Goal: Task Accomplishment & Management: Manage account settings

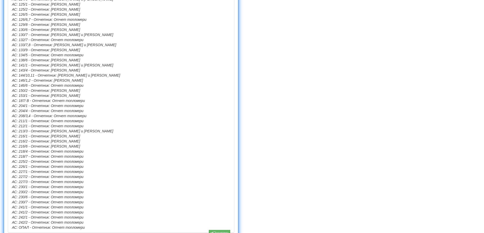
scroll to position [414, 0]
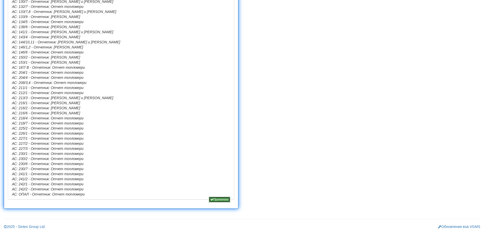
click at [220, 199] on button "Прочетено" at bounding box center [219, 200] width 21 height 6
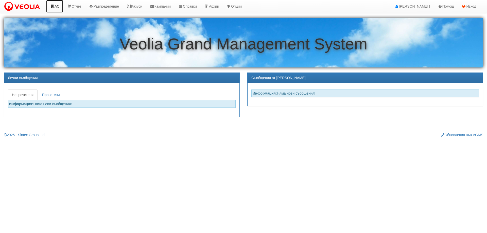
click at [54, 6] on icon at bounding box center [52, 7] width 5 height 4
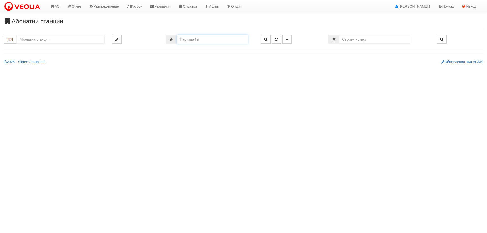
click at [187, 40] on input "number" at bounding box center [212, 39] width 71 height 9
type input "733"
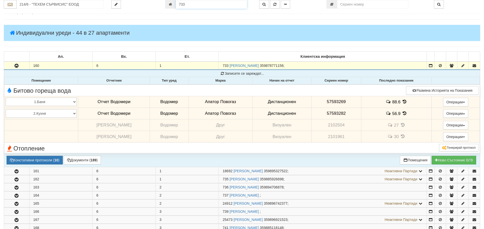
scroll to position [50, 0]
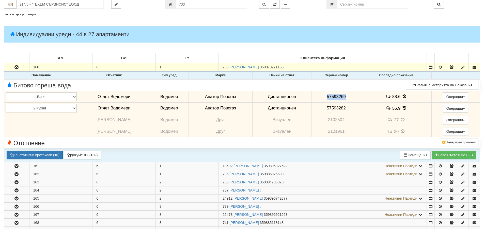
drag, startPoint x: 324, startPoint y: 96, endPoint x: 343, endPoint y: 97, distance: 18.8
click at [343, 97] on span "57593269" at bounding box center [335, 96] width 19 height 5
copy span "57593269"
drag, startPoint x: 324, startPoint y: 108, endPoint x: 343, endPoint y: 111, distance: 19.5
click at [343, 111] on td "57593282" at bounding box center [336, 109] width 50 height 12
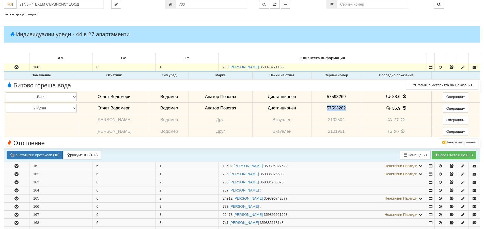
copy span "57593282"
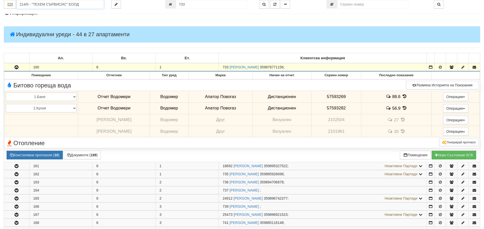
click at [31, 5] on input "214/6 - "ТЕХЕМ СЪРВИСИС" ЕООД" at bounding box center [60, 4] width 87 height 9
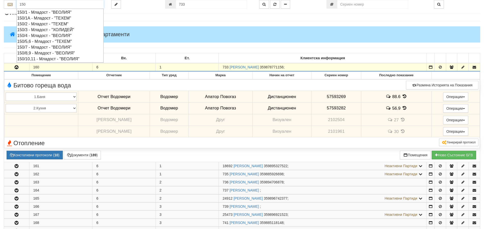
click at [36, 46] on div "150/7 - Младост - "ВЕОЛИЯ"" at bounding box center [60, 47] width 86 height 6
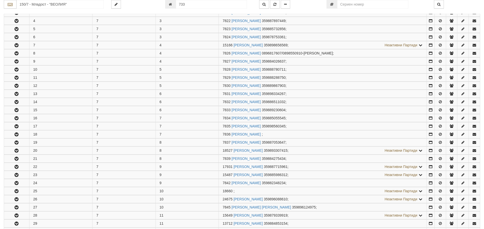
scroll to position [127, 0]
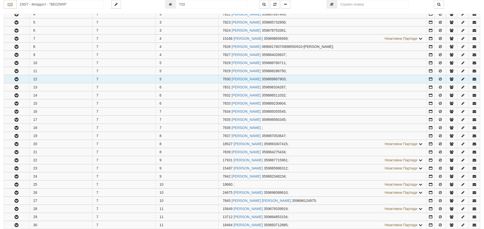
click at [17, 79] on icon "button" at bounding box center [16, 80] width 6 height 4
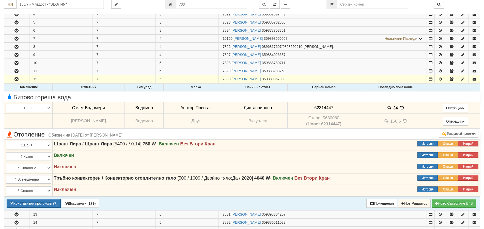
click at [399, 107] on icon at bounding box center [402, 108] width 6 height 4
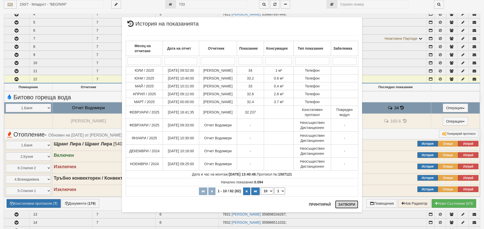
click at [350, 205] on button "Затвори" at bounding box center [346, 205] width 23 height 8
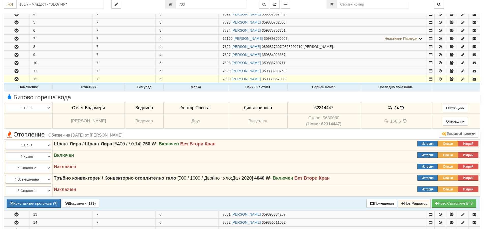
click at [400, 108] on icon at bounding box center [402, 108] width 4 height 4
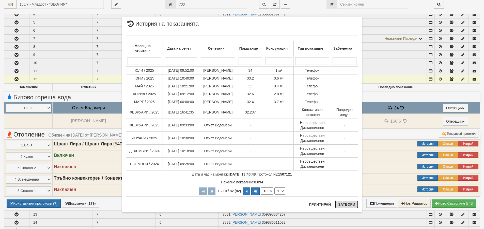
click at [347, 204] on button "Затвори" at bounding box center [346, 205] width 23 height 8
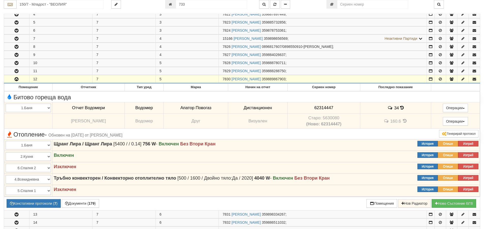
drag, startPoint x: 222, startPoint y: 78, endPoint x: 230, endPoint y: 81, distance: 8.2
click at [230, 81] on td "7830 ПЕТЬР ИВАНОВ ДУЛЕВСКИ 359889867903 ;" at bounding box center [323, 79] width 208 height 8
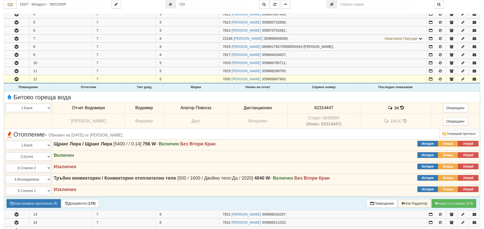
copy span "7830"
drag, startPoint x: 311, startPoint y: 108, endPoint x: 331, endPoint y: 108, distance: 19.0
click at [331, 108] on td "62314447" at bounding box center [323, 108] width 73 height 12
copy span "62314447"
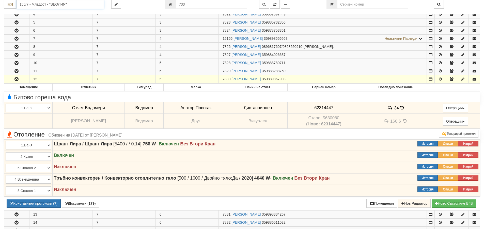
click at [46, 4] on input "150/7 - Младост - "ВЕОЛИЯ"" at bounding box center [60, 4] width 87 height 9
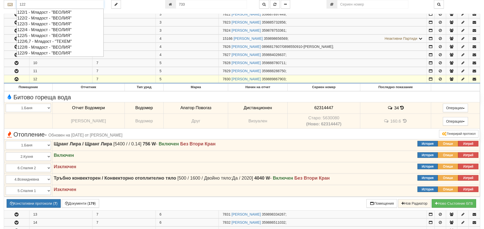
click at [38, 47] on div "122/8 - Младост - "ВЕОЛИЯ"" at bounding box center [60, 47] width 86 height 6
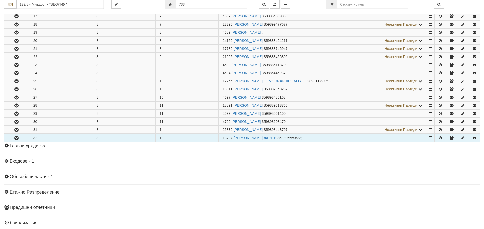
scroll to position [254, 0]
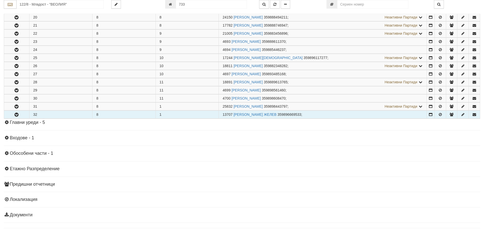
click at [19, 114] on icon "button" at bounding box center [16, 115] width 6 height 4
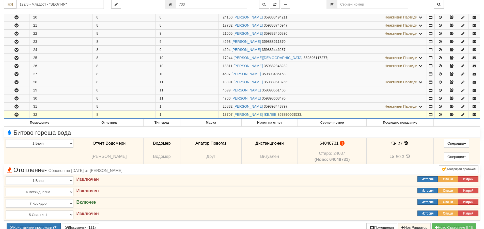
drag, startPoint x: 222, startPoint y: 114, endPoint x: 232, endPoint y: 116, distance: 9.5
click at [232, 116] on span "13707" at bounding box center [227, 115] width 10 height 4
copy span "13707"
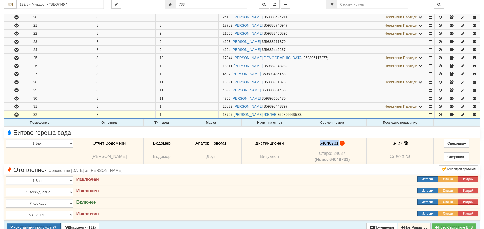
drag, startPoint x: 322, startPoint y: 144, endPoint x: 341, endPoint y: 145, distance: 19.1
click at [341, 145] on td "64048731" at bounding box center [332, 144] width 69 height 12
copy span "64048731"
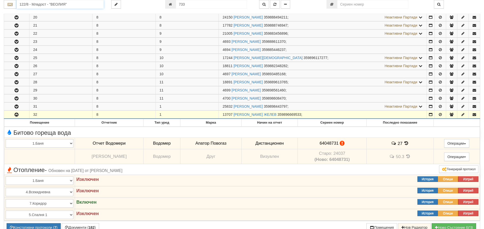
click at [36, 3] on input "122/8 - Младост - "ВЕОЛИЯ"" at bounding box center [60, 4] width 87 height 9
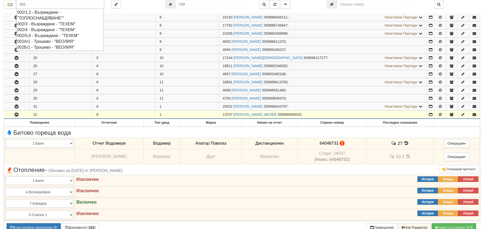
click at [40, 13] on div "002/1,2 - Възраждане - "ТОПЛОСНАБДЯВАНЕ""" at bounding box center [60, 15] width 86 height 12
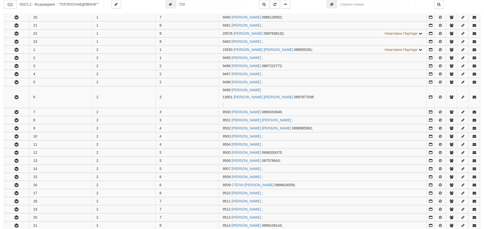
scroll to position [0, 0]
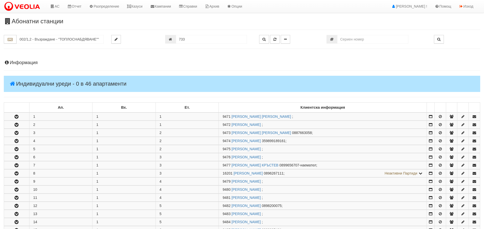
click at [20, 63] on h4 "Информация" at bounding box center [242, 62] width 476 height 5
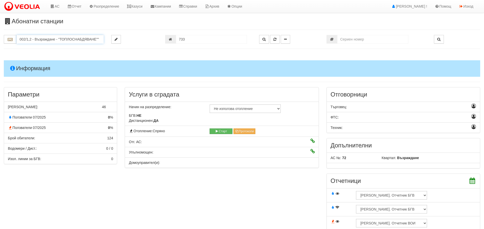
click at [24, 40] on input "002/1,2 - Възраждане - "ТОПЛОСНАБДЯВАНЕ""" at bounding box center [60, 39] width 87 height 9
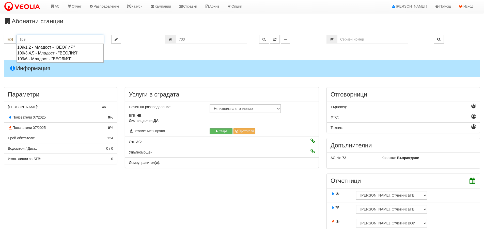
click at [35, 59] on div "109/6 - Младост - "ВЕОЛИЯ"" at bounding box center [60, 59] width 86 height 6
type input "109/6 - Младост - "ВЕОЛИЯ""
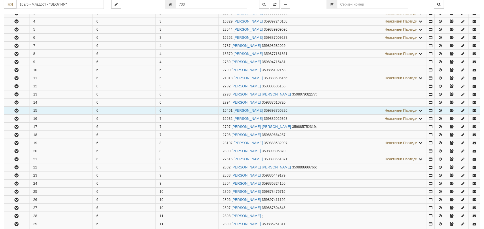
scroll to position [127, 0]
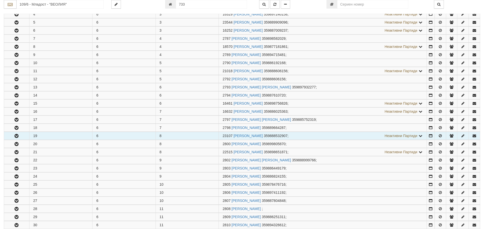
click at [13, 135] on button "button" at bounding box center [16, 136] width 25 height 8
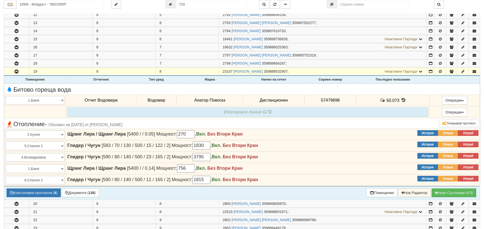
scroll to position [203, 0]
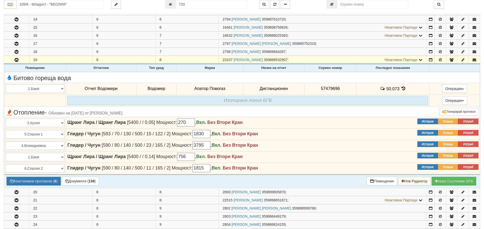
click at [400, 90] on icon at bounding box center [403, 89] width 6 height 4
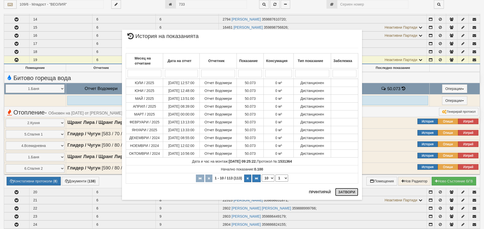
click at [347, 193] on button "Затвори" at bounding box center [346, 192] width 23 height 8
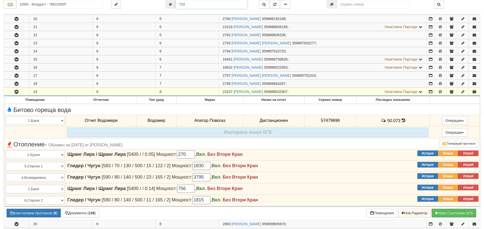
drag, startPoint x: 190, startPoint y: 3, endPoint x: 178, endPoint y: 3, distance: 11.9
click at [178, 3] on input "733" at bounding box center [211, 4] width 71 height 9
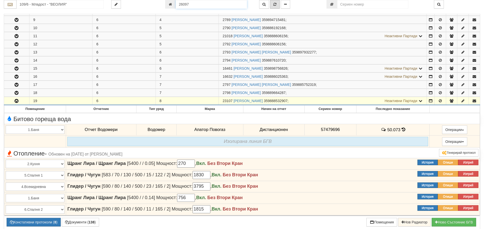
type input "26097"
click at [274, 5] on icon "button" at bounding box center [274, 5] width 3 height 4
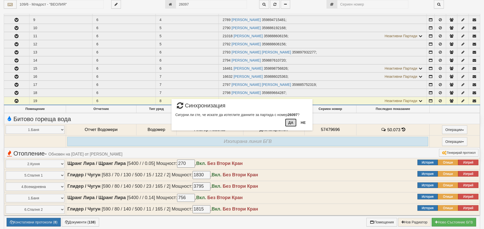
click at [291, 125] on button "Да" at bounding box center [290, 123] width 11 height 8
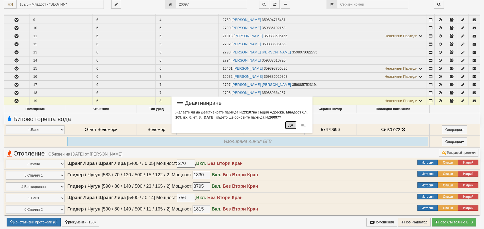
click at [291, 126] on button "Да" at bounding box center [290, 125] width 11 height 8
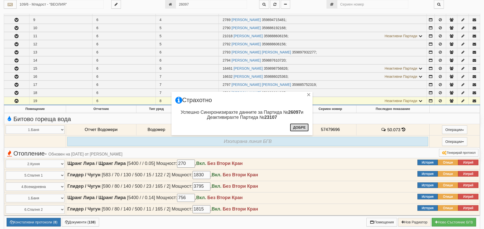
click at [297, 126] on button "Добре" at bounding box center [299, 128] width 19 height 8
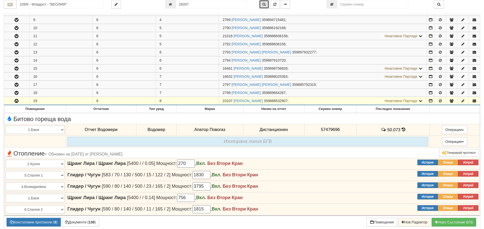
click at [263, 5] on icon "button" at bounding box center [263, 5] width 3 height 4
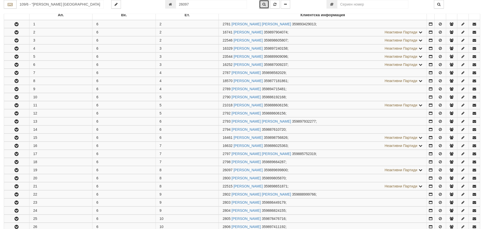
scroll to position [247, 0]
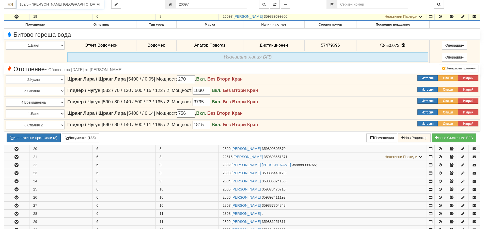
click at [43, 4] on input "109/6 - "ВЕОЛИЯ ЕНЕРДЖИ ВАРНА " ЕАД" at bounding box center [60, 4] width 87 height 9
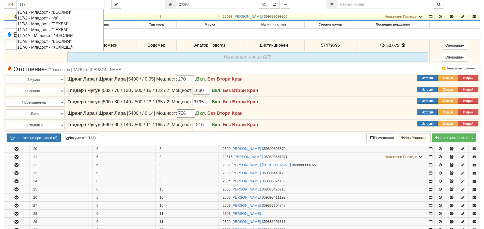
click at [44, 47] on div "117/6 - Младост - "ХОЛИДЕЙ"" at bounding box center [60, 47] width 86 height 6
type input "117/6 - Младост - "ХОЛИДЕЙ""
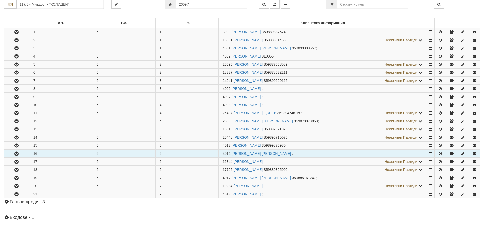
scroll to position [102, 0]
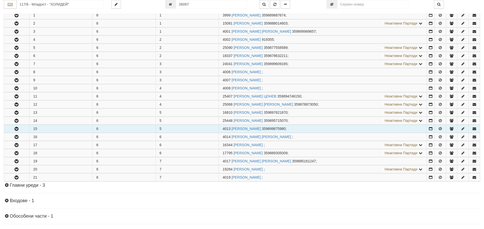
click at [13, 129] on icon "button" at bounding box center [16, 129] width 6 height 4
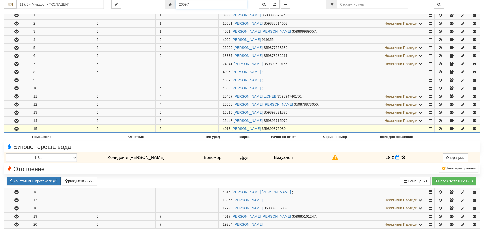
drag, startPoint x: 194, startPoint y: 5, endPoint x: 191, endPoint y: 5, distance: 2.8
click at [191, 5] on input "26097" at bounding box center [211, 4] width 71 height 9
click at [191, 2] on input "26097" at bounding box center [211, 4] width 71 height 9
type input "26098"
click at [274, 5] on icon "button" at bounding box center [274, 5] width 3 height 4
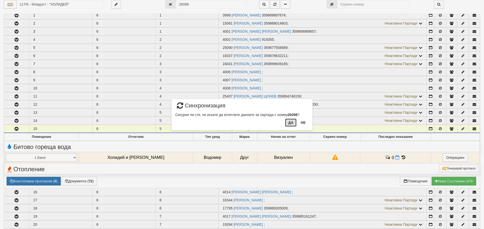
click at [290, 122] on button "Да" at bounding box center [290, 123] width 11 height 8
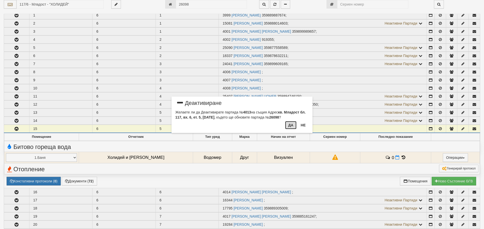
click at [292, 125] on button "Да" at bounding box center [290, 125] width 11 height 8
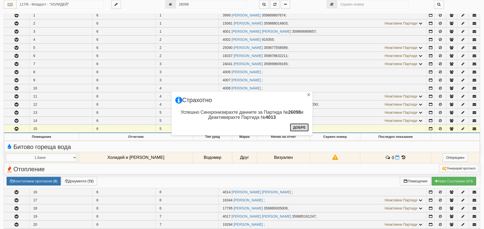
click at [301, 128] on button "Добре" at bounding box center [299, 128] width 19 height 8
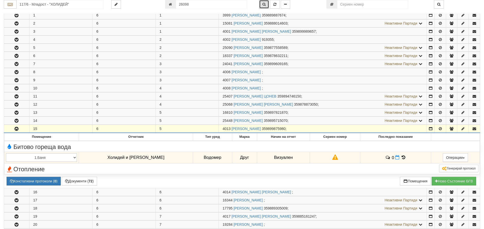
click at [263, 3] on icon "button" at bounding box center [263, 5] width 3 height 4
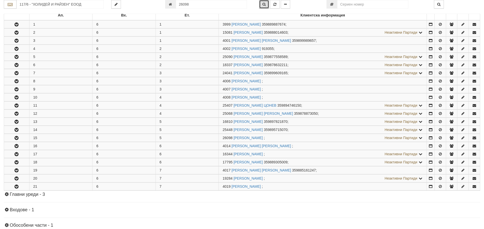
scroll to position [178, 0]
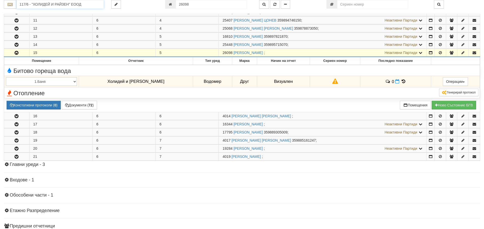
click at [37, 5] on input "117/6 - "ХОЛИДЕЙ И РАЙЗЕН" ЕООД" at bounding box center [60, 4] width 87 height 9
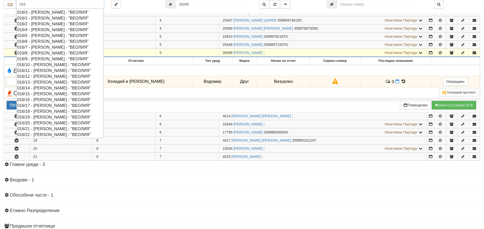
click at [40, 97] on div "016/16 - Орхид Хилс - "ВЕОЛИЯ"" at bounding box center [60, 100] width 86 height 6
type input "016/16 - Орхид Хилс - "ВЕОЛИЯ""
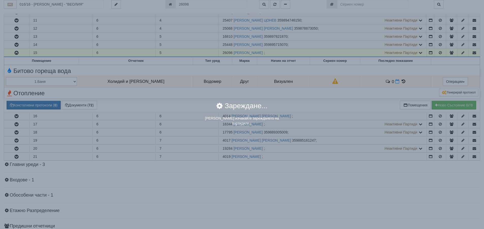
scroll to position [0, 0]
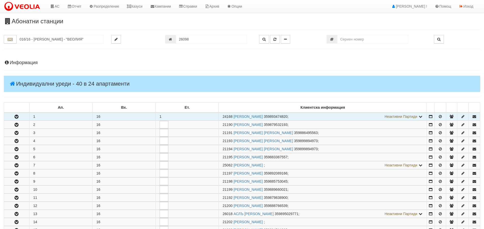
click at [19, 116] on icon "button" at bounding box center [16, 117] width 6 height 4
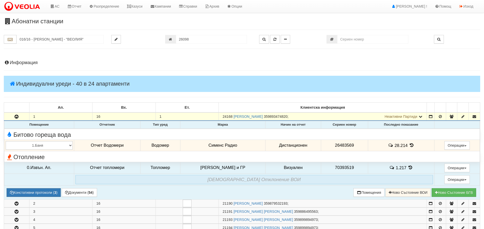
click at [408, 145] on icon at bounding box center [411, 145] width 6 height 4
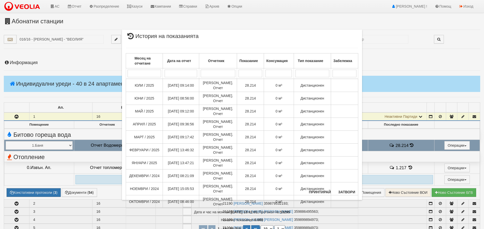
click at [271, 226] on select "10 20 30 40" at bounding box center [266, 229] width 13 height 7
select select "40"
click at [260, 233] on select "10 20 30 40" at bounding box center [266, 229] width 13 height 7
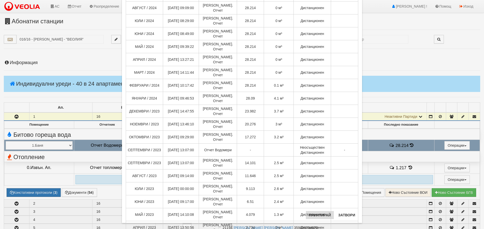
scroll to position [210, 0]
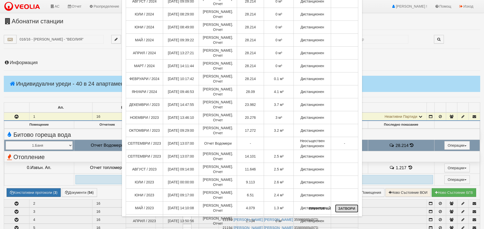
click at [345, 208] on button "Затвори" at bounding box center [346, 209] width 23 height 8
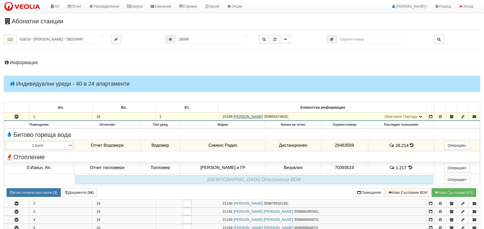
click at [249, 117] on link "ЙОАННА МИТКОВА КАТЕЛИЕВА" at bounding box center [247, 117] width 29 height 4
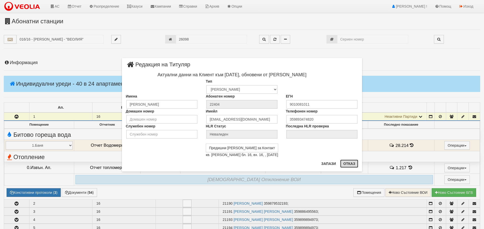
click at [349, 163] on button "Отказ" at bounding box center [349, 164] width 18 height 8
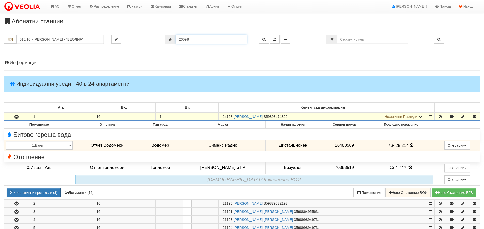
drag, startPoint x: 197, startPoint y: 40, endPoint x: 180, endPoint y: 41, distance: 17.6
click at [180, 41] on input "26098" at bounding box center [211, 39] width 71 height 9
click at [187, 40] on input "26098" at bounding box center [211, 39] width 71 height 9
drag, startPoint x: 187, startPoint y: 39, endPoint x: 191, endPoint y: 40, distance: 4.5
click at [191, 40] on input "26098" at bounding box center [211, 39] width 71 height 9
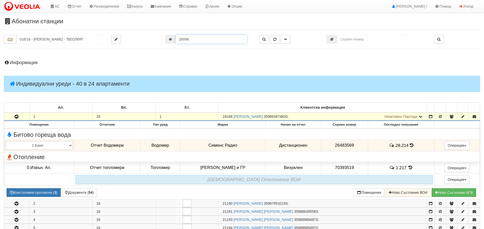
type input "9"
type input "26099"
click at [274, 38] on icon "button" at bounding box center [274, 40] width 3 height 4
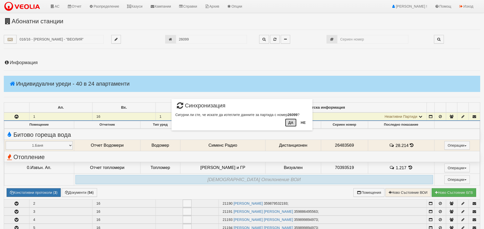
click at [290, 125] on button "Да" at bounding box center [290, 123] width 11 height 8
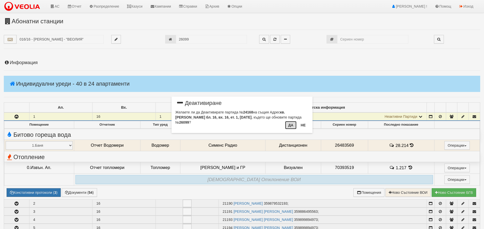
click at [288, 127] on button "Да" at bounding box center [290, 125] width 11 height 8
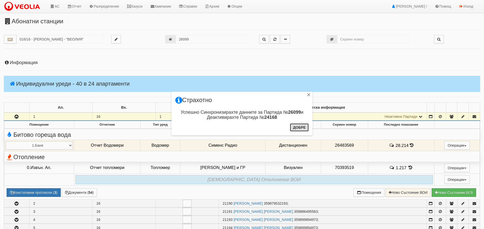
click at [301, 128] on button "Добре" at bounding box center [299, 128] width 19 height 8
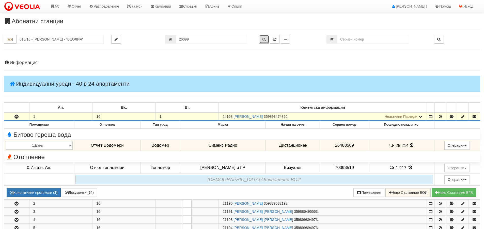
click at [263, 40] on icon "button" at bounding box center [263, 40] width 3 height 4
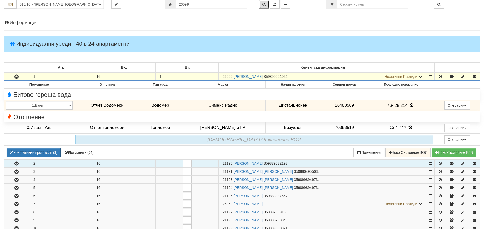
scroll to position [24, 0]
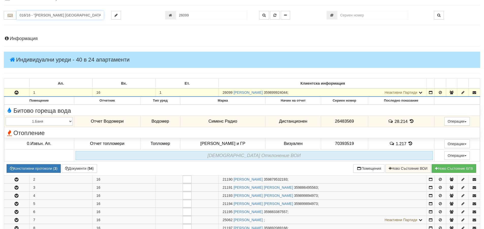
click at [31, 16] on input "016/16 - "ВЕОЛИЯ ЕНЕРДЖИ ВАРНА " ЕАД" at bounding box center [60, 15] width 87 height 9
click at [36, 25] on div "153/1 - Младост - "ТЕХЕМ"" at bounding box center [60, 23] width 86 height 6
type input "153/1 - Младост - "ТЕХЕМ""
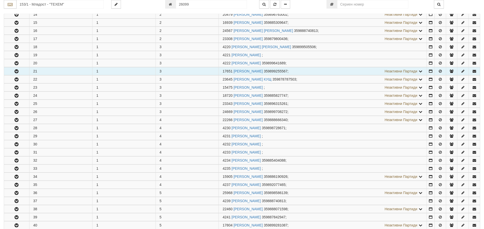
scroll to position [178, 0]
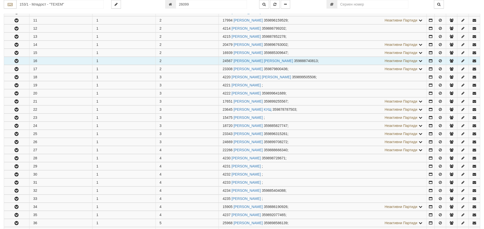
click at [15, 61] on icon "button" at bounding box center [16, 61] width 6 height 4
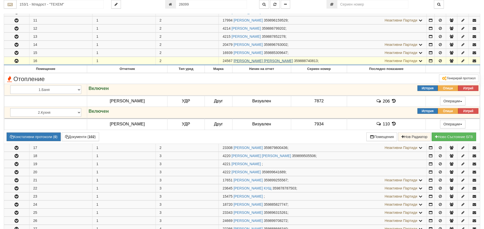
click at [248, 59] on link "ВЛАДИСЛАВ ГРИГОРОВ СИМЕОНОВ" at bounding box center [262, 61] width 59 height 4
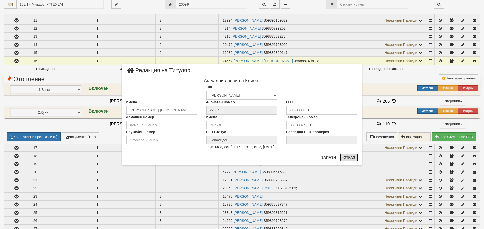
click at [348, 158] on button "Отказ" at bounding box center [349, 158] width 18 height 8
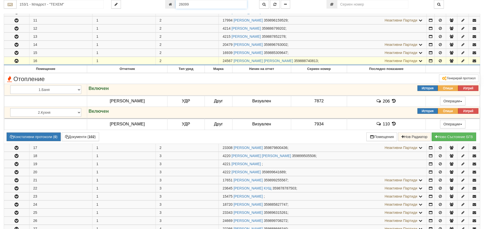
click at [194, 4] on input "26099" at bounding box center [211, 4] width 71 height 9
type input "26100"
click at [275, 3] on icon "button" at bounding box center [274, 5] width 3 height 4
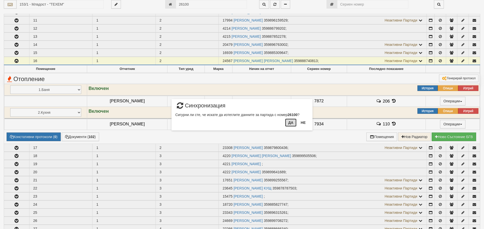
click at [291, 122] on button "Да" at bounding box center [290, 123] width 11 height 8
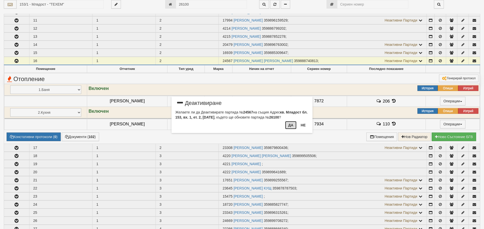
click at [289, 125] on button "Да" at bounding box center [290, 125] width 11 height 8
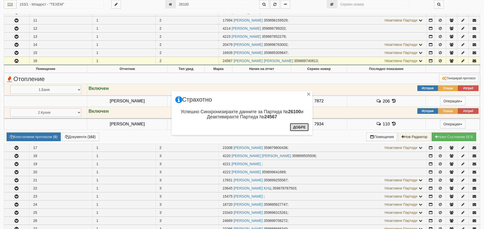
click at [292, 128] on button "Добре" at bounding box center [299, 127] width 19 height 8
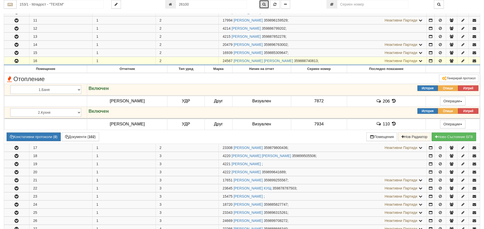
click at [265, 4] on icon "button" at bounding box center [263, 5] width 3 height 4
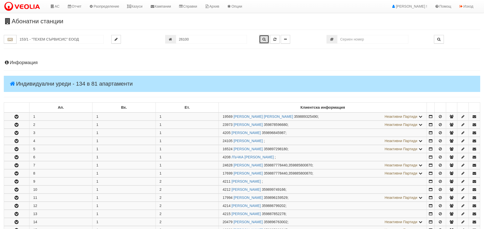
scroll to position [222, 0]
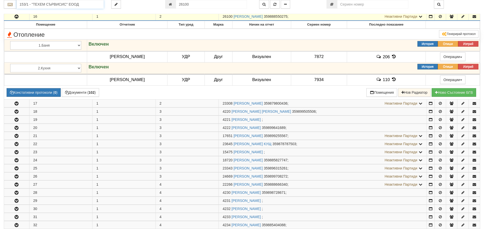
click at [48, 5] on input "153/1 - "ТЕХЕМ СЪРВИСИС" ЕООД" at bounding box center [60, 4] width 87 height 9
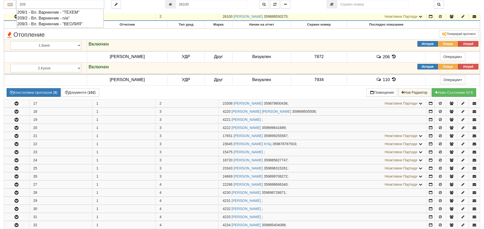
click at [35, 25] on div "209/3 - Вл. Варненчик - "ВЕОЛИЯ"" at bounding box center [60, 24] width 86 height 6
type input "209/3 - Вл. Варненчик - "ВЕОЛИЯ""
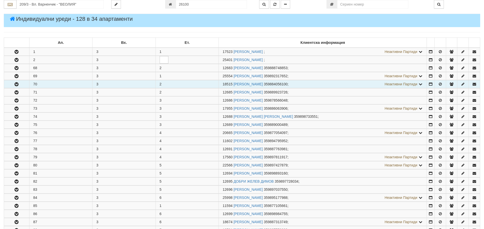
scroll to position [76, 0]
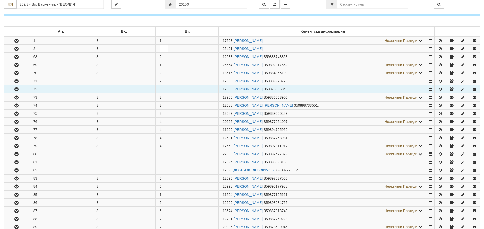
click at [17, 90] on icon "button" at bounding box center [16, 90] width 6 height 4
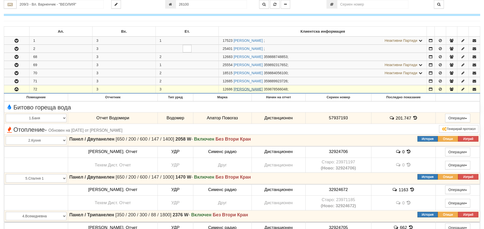
click at [263, 91] on link "ПАНАЙОТ БЛАГОЕВ ШЕКРОВ" at bounding box center [247, 89] width 29 height 4
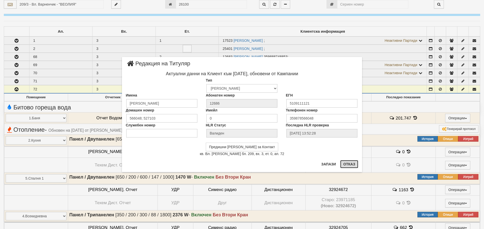
click at [349, 163] on button "Отказ" at bounding box center [349, 164] width 18 height 8
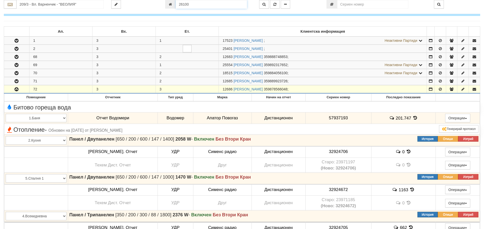
click at [190, 4] on input "26100" at bounding box center [211, 4] width 71 height 9
type input "26101"
click at [276, 4] on icon "button" at bounding box center [274, 5] width 3 height 4
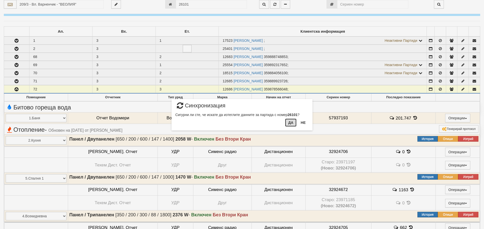
click at [293, 123] on button "Да" at bounding box center [290, 123] width 11 height 8
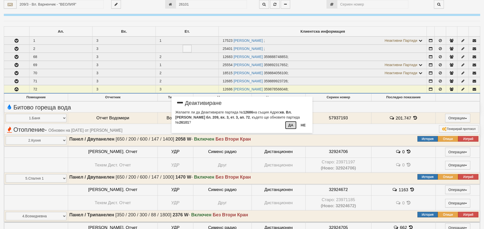
click at [290, 125] on button "Да" at bounding box center [290, 125] width 11 height 8
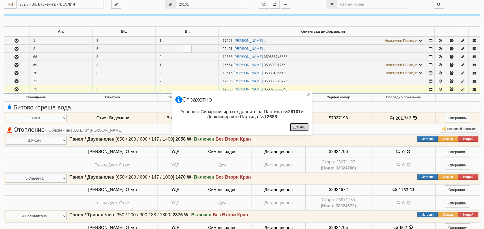
click at [297, 128] on button "Добре" at bounding box center [299, 127] width 19 height 8
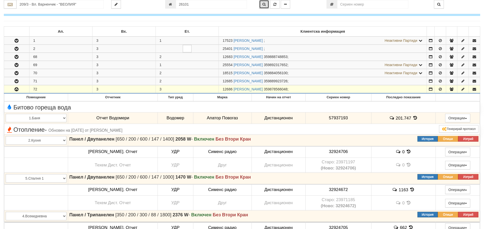
click at [266, 3] on icon "button" at bounding box center [263, 5] width 3 height 4
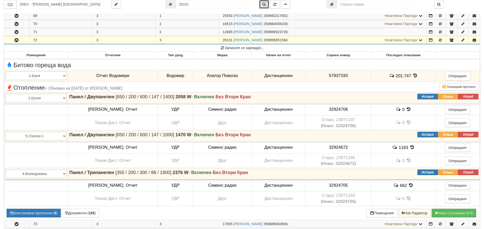
scroll to position [98, 0]
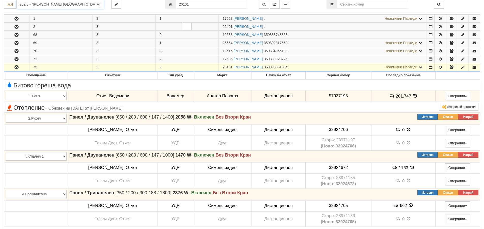
click at [47, 3] on input "209/3 - "ВЕОЛИЯ ЕНЕРДЖИ ВАРНА " ЕАД" at bounding box center [60, 4] width 87 height 9
click at [46, 10] on div "083/1 - Трошево - "ВЕОЛИЯ"" at bounding box center [60, 12] width 86 height 6
type input "083/1 - Трошево - "ВЕОЛИЯ""
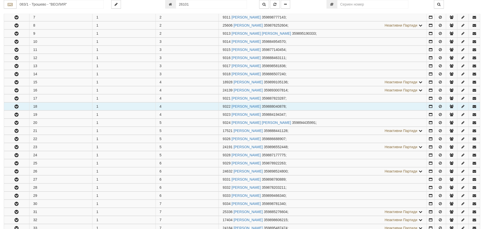
scroll to position [152, 0]
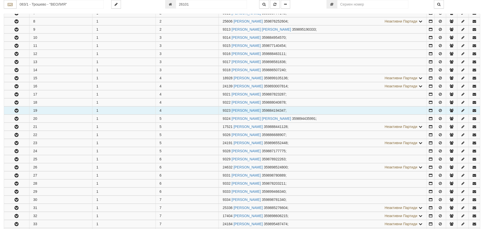
click at [18, 110] on icon "button" at bounding box center [16, 111] width 6 height 4
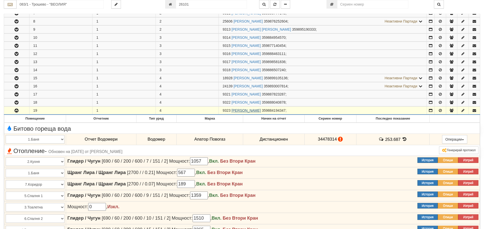
click at [255, 111] on link "ИВАН ГЕОРГИЕВ ТОДОРОВ" at bounding box center [245, 111] width 29 height 4
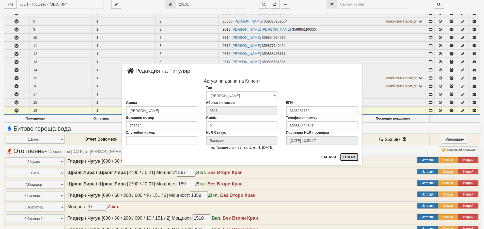
click at [352, 156] on button "Отказ" at bounding box center [349, 157] width 18 height 8
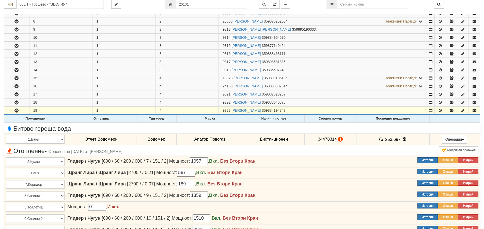
click at [412, 128] on div "Битово гореща вода" at bounding box center [242, 128] width 480 height 8
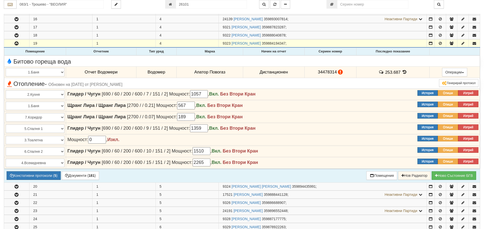
scroll to position [178, 0]
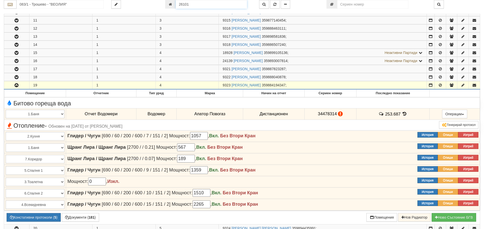
click at [191, 4] on input "26101" at bounding box center [211, 4] width 71 height 9
type input "26102"
click at [275, 3] on icon "button" at bounding box center [274, 5] width 3 height 4
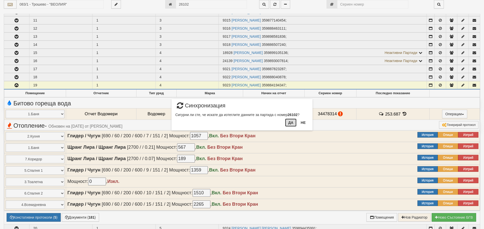
click at [289, 124] on button "Да" at bounding box center [290, 123] width 11 height 8
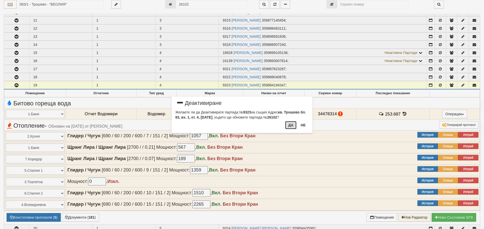
click at [293, 126] on button "Да" at bounding box center [290, 125] width 11 height 8
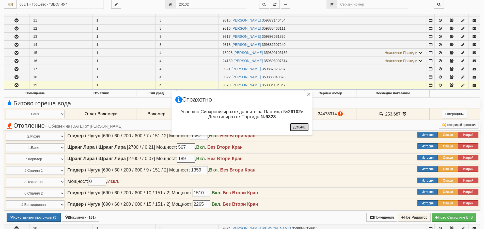
click at [298, 127] on button "Добре" at bounding box center [299, 127] width 19 height 8
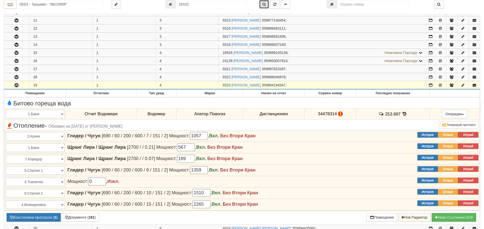
click at [264, 2] on button "button" at bounding box center [264, 4] width 10 height 9
type input "083/1 - "ВЕОЛИЯ ЕНЕРДЖИ ВАРНА " ЕАД"
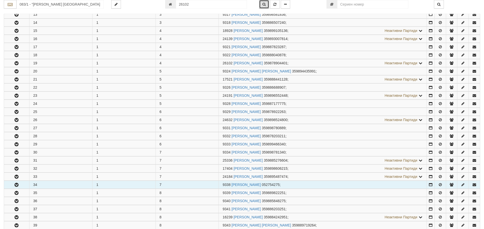
scroll to position [247, 0]
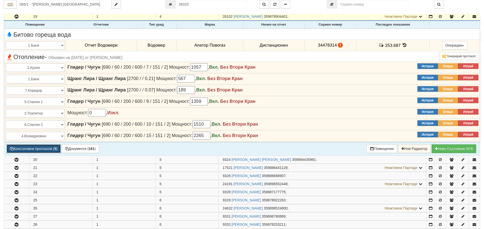
click at [52, 148] on button "Констативни протоколи ( 5 )" at bounding box center [34, 149] width 54 height 9
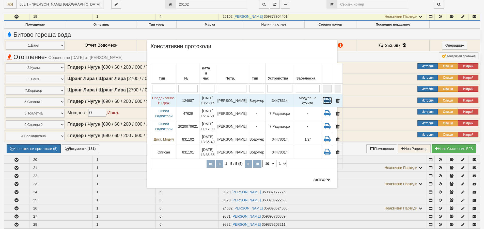
click at [322, 97] on icon at bounding box center [326, 100] width 9 height 7
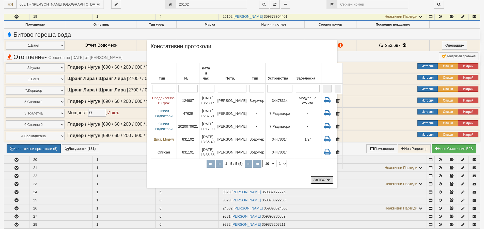
click at [326, 179] on button "Затвори" at bounding box center [321, 180] width 23 height 8
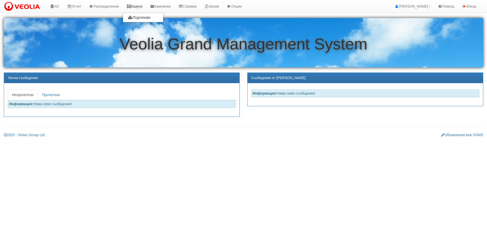
click at [137, 5] on link "Казуси" at bounding box center [134, 6] width 23 height 13
click at [58, 5] on link "АС" at bounding box center [54, 6] width 17 height 13
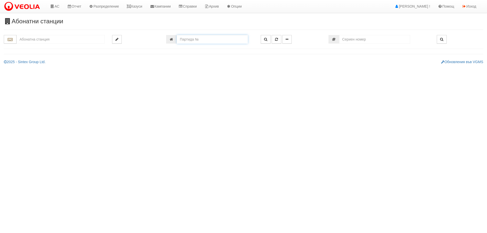
click at [184, 41] on input "number" at bounding box center [212, 39] width 71 height 9
type input "17585"
type input "133/6 - "ТЕХЕМ СЪРВИСИС" ЕООД"
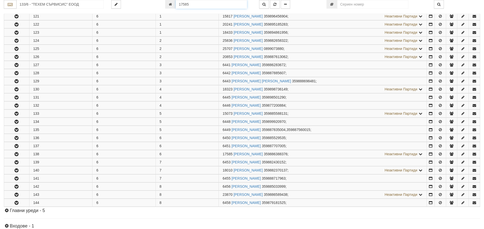
scroll to position [202, 0]
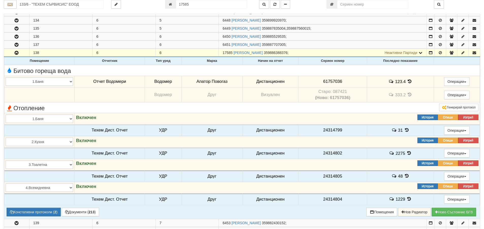
click at [408, 80] on icon at bounding box center [410, 81] width 6 height 4
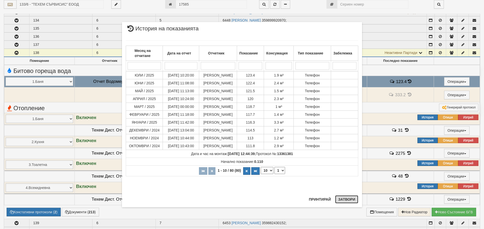
click at [348, 201] on button "Затвори" at bounding box center [346, 200] width 23 height 8
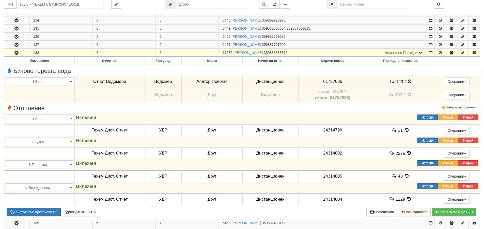
click at [224, 54] on span "17585" at bounding box center [227, 53] width 10 height 4
drag, startPoint x: 222, startPoint y: 52, endPoint x: 232, endPoint y: 54, distance: 9.8
click at [232, 54] on td "17585 ПЕНКА ХРИСТОВА ВАНЕВА 359886388376 ; Неактивни Партиди 6452 ВАЛЕРИ ХРИСТО…" at bounding box center [323, 53] width 208 height 8
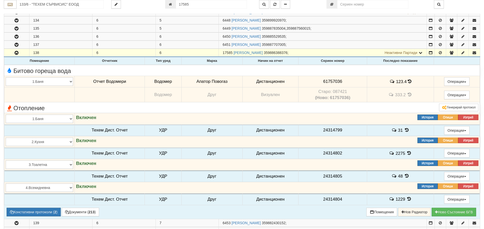
copy span "17585"
drag, startPoint x: 322, startPoint y: 81, endPoint x: 340, endPoint y: 83, distance: 18.4
click at [340, 83] on span "61757036" at bounding box center [332, 81] width 19 height 5
copy span "61757036"
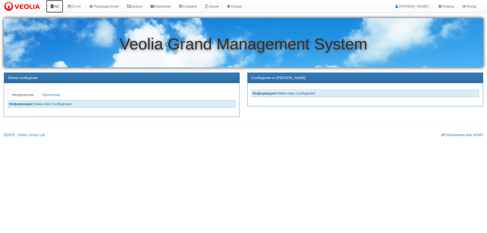
click at [59, 6] on link "АС" at bounding box center [54, 6] width 17 height 13
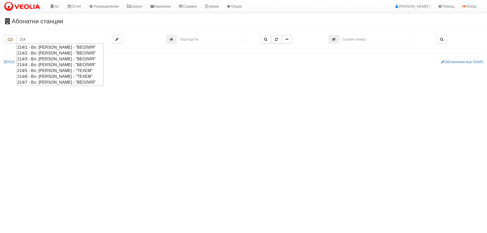
click at [42, 55] on div "214/2 - Вл. [PERSON_NAME] - "ВЕОЛИЯ"" at bounding box center [60, 53] width 86 height 6
type input "214/2 - Вл. [PERSON_NAME] - "ВЕОЛИЯ""
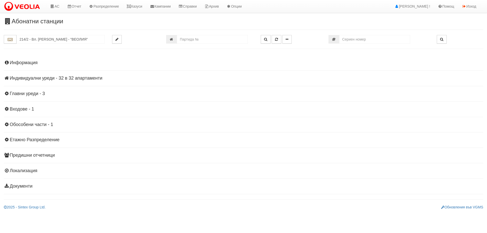
click at [57, 78] on h4 "Индивидуални уреди - 32 в 32 апартаменти" at bounding box center [244, 78] width 480 height 5
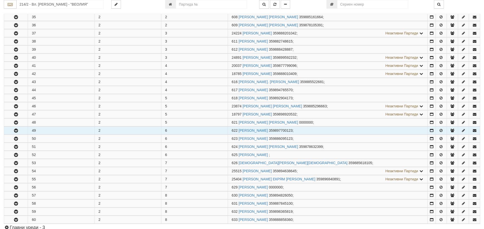
scroll to position [152, 0]
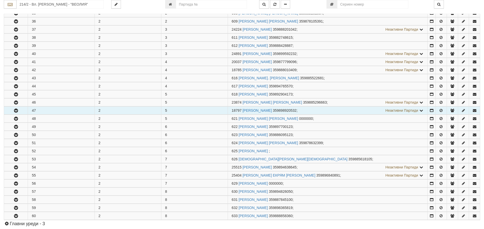
click at [16, 110] on icon "button" at bounding box center [16, 111] width 6 height 4
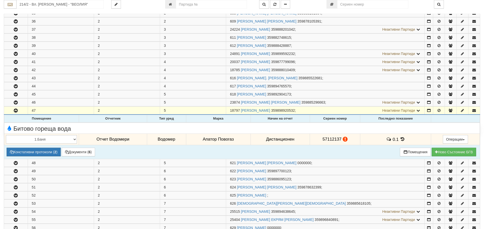
click at [402, 138] on icon at bounding box center [403, 139] width 6 height 4
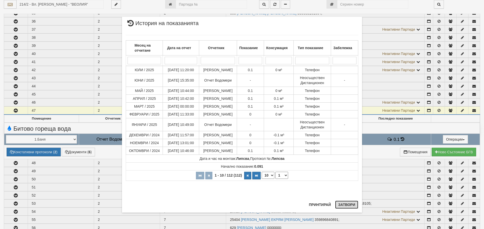
click at [343, 207] on button "Затвори" at bounding box center [346, 205] width 23 height 8
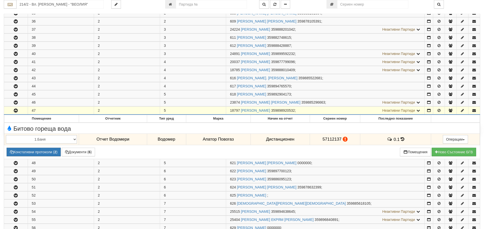
drag, startPoint x: 230, startPoint y: 110, endPoint x: 239, endPoint y: 111, distance: 9.4
click at [239, 111] on span "18797" at bounding box center [235, 111] width 10 height 4
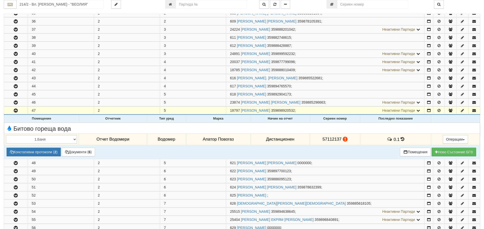
copy span "18797"
drag, startPoint x: 321, startPoint y: 140, endPoint x: 339, endPoint y: 140, distance: 18.0
click at [339, 140] on span "57112137" at bounding box center [331, 139] width 19 height 5
copy span "57112137"
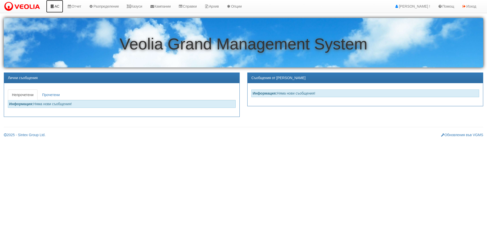
click at [58, 5] on link "АС" at bounding box center [54, 6] width 17 height 13
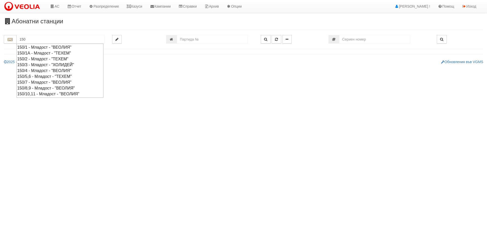
click at [41, 69] on div "150/4 - Младост - "ВЕОЛИЯ"" at bounding box center [60, 71] width 86 height 6
type input "150/4 - Младост - "ВЕОЛИЯ""
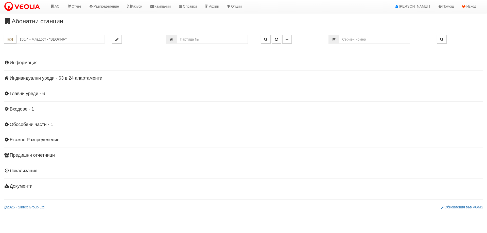
click at [22, 79] on h4 "Индивидуални уреди - 63 в 24 апартаменти" at bounding box center [244, 78] width 480 height 5
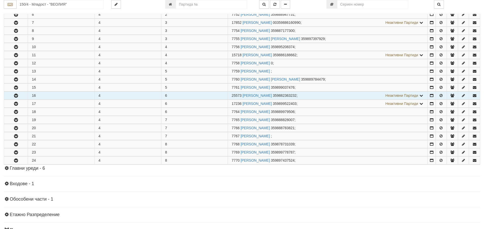
scroll to position [152, 0]
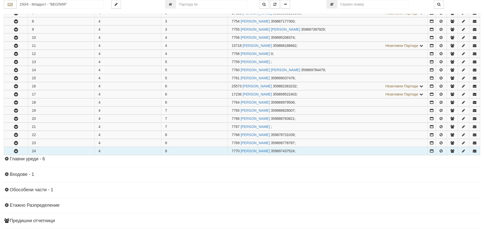
click at [16, 152] on icon "button" at bounding box center [16, 152] width 6 height 4
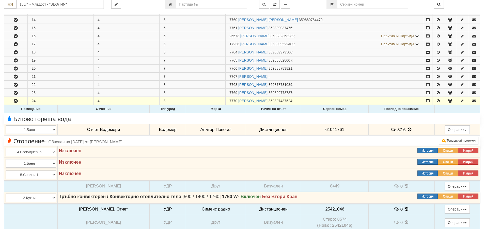
scroll to position [203, 0]
drag, startPoint x: 319, startPoint y: 129, endPoint x: 336, endPoint y: 129, distance: 17.0
click at [336, 129] on span "61041761" at bounding box center [334, 129] width 19 height 5
copy span "61041761"
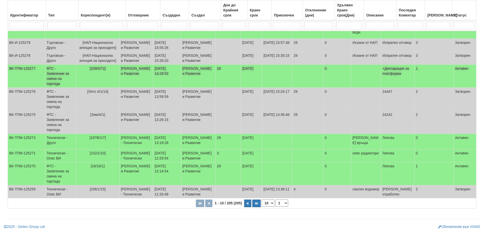
scroll to position [95, 0]
drag, startPoint x: 273, startPoint y: 204, endPoint x: 270, endPoint y: 206, distance: 3.6
click at [273, 204] on select "10 20 30 40" at bounding box center [267, 203] width 13 height 7
select select "40"
click at [263, 207] on select "10 20 30 40" at bounding box center [267, 203] width 13 height 7
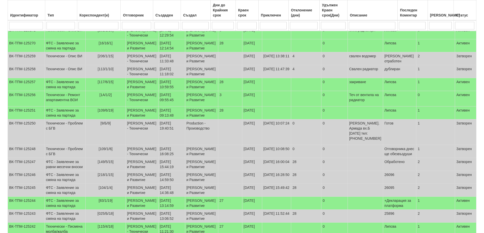
scroll to position [222, 0]
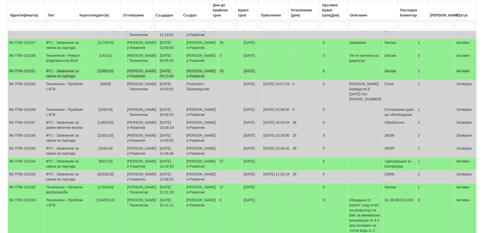
click at [62, 80] on td "ФТС - Заявление за смяна на партида" at bounding box center [64, 73] width 41 height 13
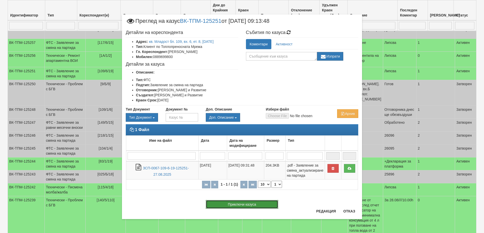
click at [254, 205] on button "Приключи казуса" at bounding box center [242, 204] width 72 height 9
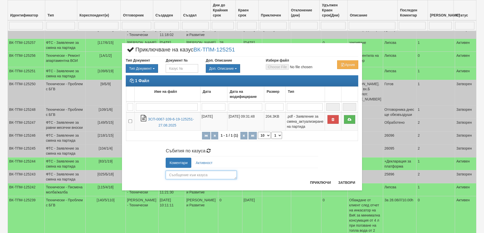
click at [181, 176] on textarea at bounding box center [201, 175] width 71 height 9
type textarea "26097"
click at [323, 182] on button "Приключи" at bounding box center [320, 183] width 27 height 8
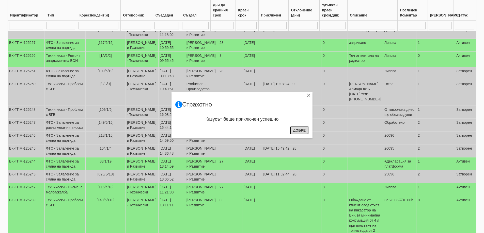
click at [298, 130] on button "Добре" at bounding box center [299, 130] width 19 height 8
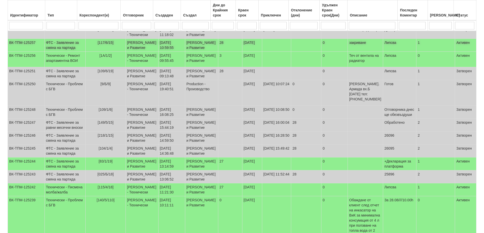
click at [63, 52] on td "ФТС - Заявление за смяна на партида" at bounding box center [64, 45] width 41 height 13
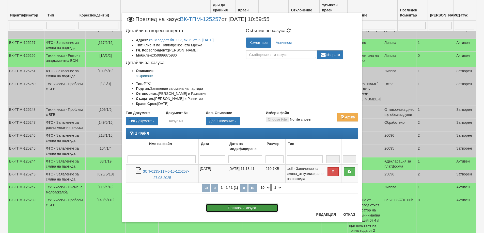
click at [245, 208] on button "Приключи казуса" at bounding box center [242, 208] width 72 height 9
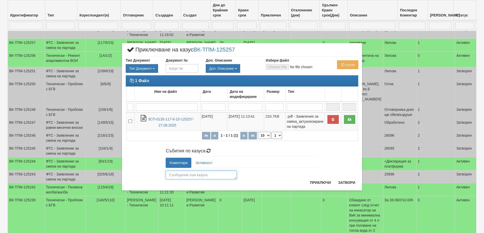
click at [174, 174] on textarea at bounding box center [201, 175] width 71 height 9
type textarea "Партидата закрита. Открита на новия собственик по НА - 26098"
click at [314, 183] on button "Приключи" at bounding box center [320, 183] width 27 height 8
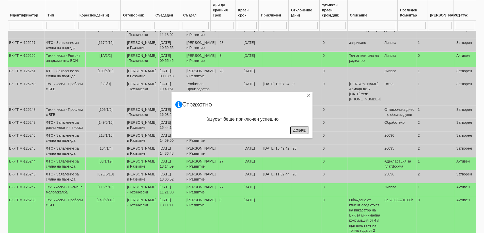
click at [296, 130] on button "Добре" at bounding box center [299, 130] width 19 height 8
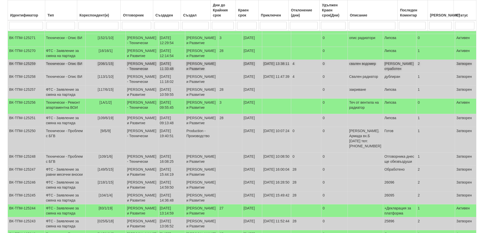
scroll to position [171, 0]
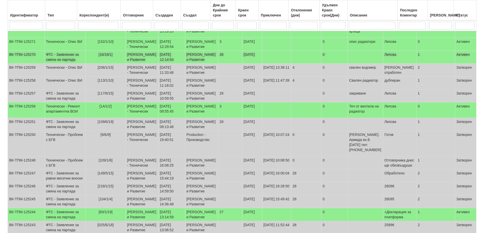
click at [64, 64] on td "ФТС - Заявление за смяна на партида" at bounding box center [64, 57] width 41 height 13
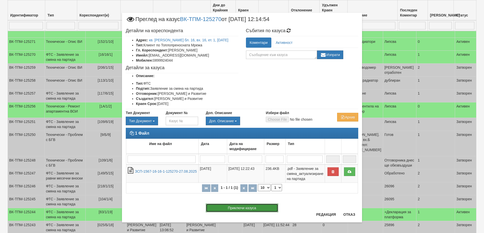
click at [263, 209] on button "Приключи казуса" at bounding box center [242, 208] width 72 height 9
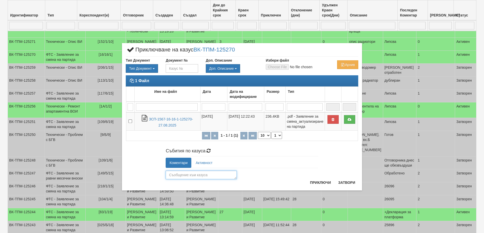
click at [200, 175] on textarea at bounding box center [201, 175] width 71 height 9
type textarea "26099"
click at [315, 182] on button "Приключи" at bounding box center [320, 183] width 27 height 8
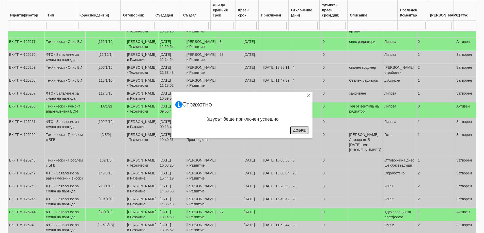
click at [301, 131] on button "Добре" at bounding box center [299, 130] width 19 height 8
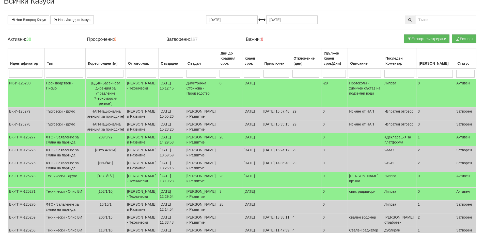
scroll to position [0, 0]
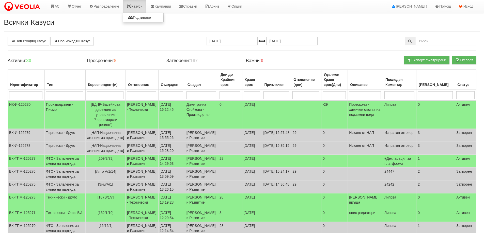
click at [138, 9] on link "Казуси" at bounding box center [134, 6] width 23 height 13
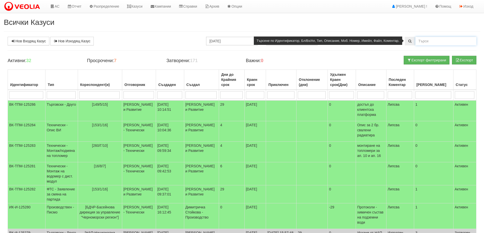
click at [425, 40] on input "text" at bounding box center [445, 41] width 61 height 9
type input "24567"
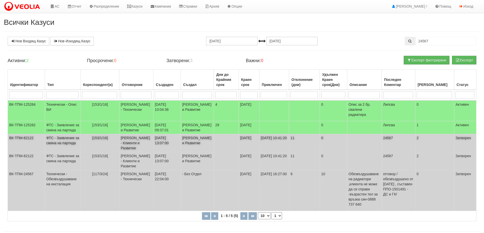
click at [61, 152] on td "ФТС - Заявление за смяна на партида" at bounding box center [63, 143] width 36 height 18
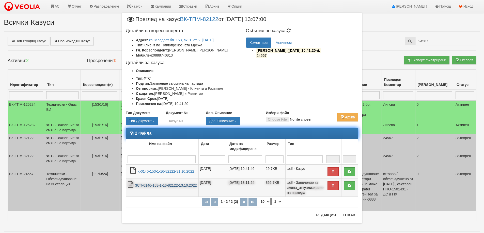
click at [161, 187] on link "ЗСП-0140-153-1-16-82122-13.10.2022" at bounding box center [166, 186] width 62 height 4
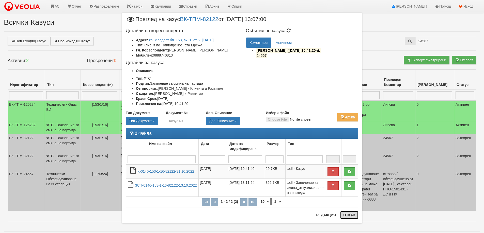
click at [346, 215] on button "Отказ" at bounding box center [349, 215] width 18 height 8
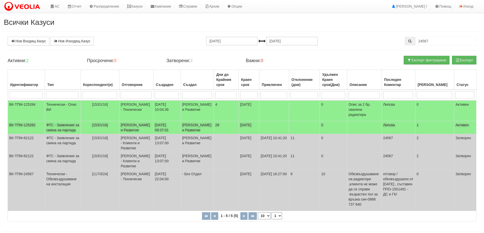
click at [65, 134] on td "ФТС - Заявление за смяна на партида" at bounding box center [63, 127] width 36 height 13
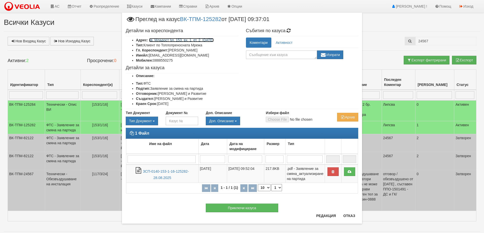
click at [190, 41] on link "кв. Младост бл. 153, вх. 1, ет. 2, ап. 16" at bounding box center [181, 40] width 64 height 4
click at [243, 207] on button "Приключи казуса" at bounding box center [242, 208] width 72 height 9
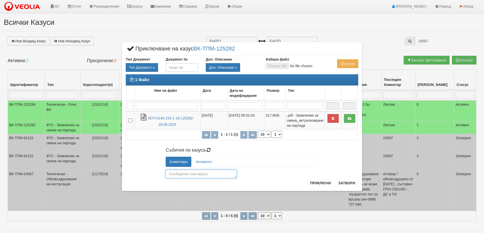
click at [197, 176] on textarea at bounding box center [201, 174] width 71 height 9
type textarea "26100"
click at [318, 184] on button "Приключи" at bounding box center [320, 183] width 27 height 8
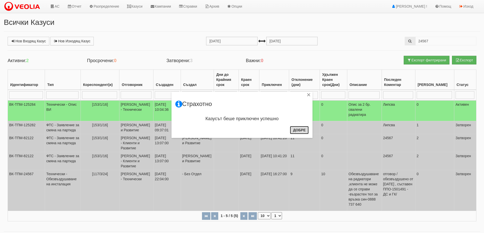
click at [302, 131] on button "Добре" at bounding box center [299, 130] width 19 height 8
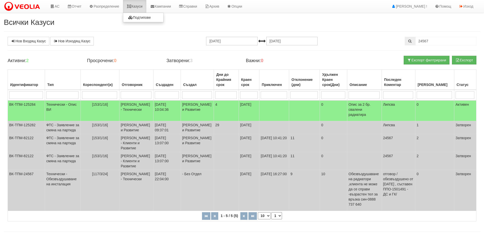
click at [137, 7] on link "Казуси" at bounding box center [134, 6] width 23 height 13
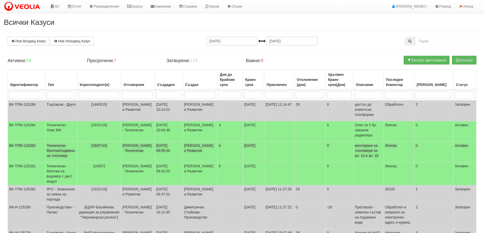
click at [56, 152] on td "Технически - Монтаж/подмяна на топломер" at bounding box center [61, 152] width 32 height 21
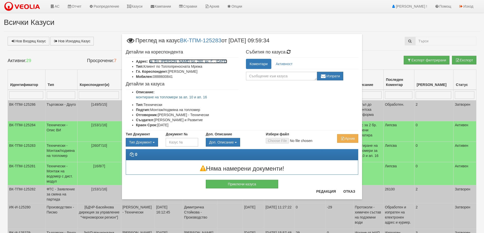
click at [197, 61] on link "кв. Вл. [PERSON_NAME] бл. 260, вх. Г, , [DATE]" at bounding box center [188, 61] width 78 height 4
click at [349, 191] on button "Отказ" at bounding box center [349, 192] width 18 height 8
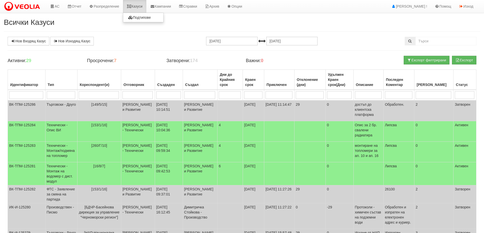
click at [139, 6] on link "Казуси" at bounding box center [134, 6] width 23 height 13
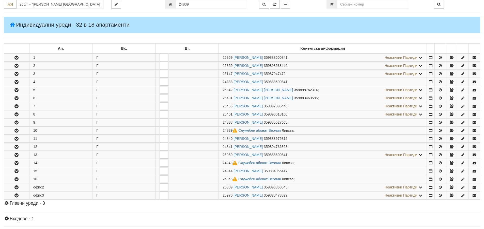
scroll to position [153, 0]
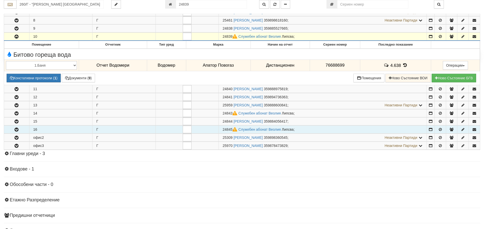
click at [16, 130] on icon "button" at bounding box center [16, 130] width 6 height 4
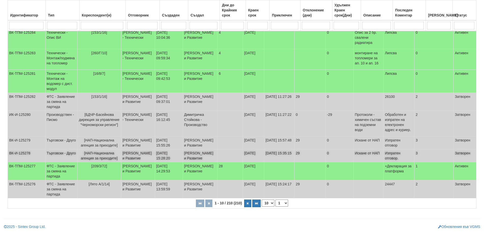
scroll to position [102, 0]
click at [65, 181] on td "ФТС - Заявление за смяна на партида" at bounding box center [61, 171] width 32 height 18
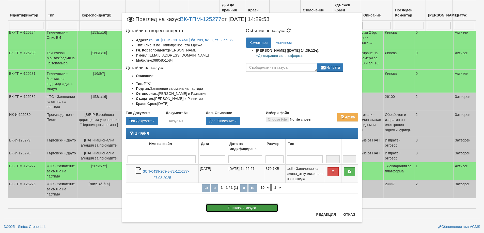
click at [256, 207] on button "Приключи казуса" at bounding box center [242, 208] width 72 height 9
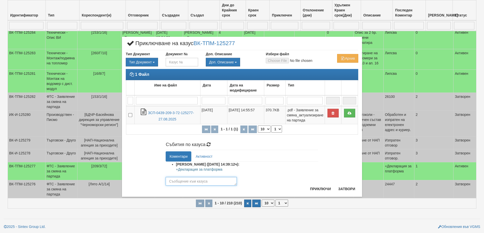
click at [183, 181] on textarea at bounding box center [201, 181] width 71 height 9
type textarea "26101"
click at [322, 188] on button "Приключи" at bounding box center [320, 189] width 27 height 8
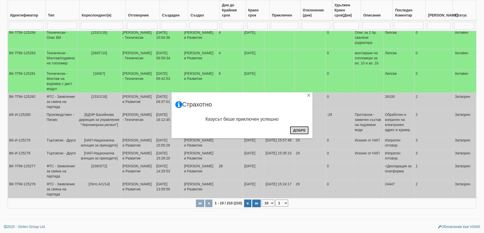
click at [299, 131] on button "Добре" at bounding box center [299, 130] width 19 height 8
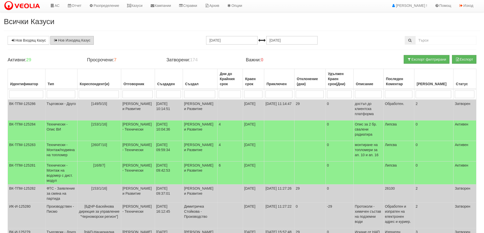
scroll to position [0, 0]
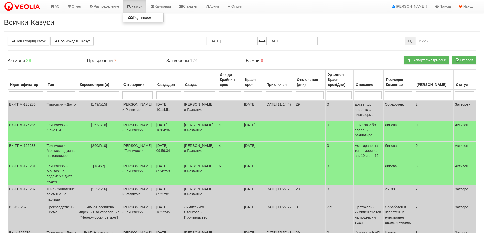
click at [140, 7] on link "Казуси" at bounding box center [134, 6] width 23 height 13
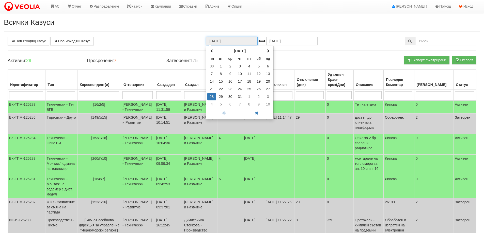
click at [220, 43] on input "[DATE]" at bounding box center [231, 41] width 51 height 9
click at [221, 65] on td "1" at bounding box center [220, 66] width 9 height 8
type input "01.07.2025"
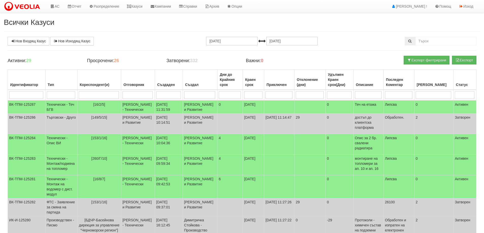
click at [133, 93] on input "search" at bounding box center [137, 95] width 30 height 8
type input "миг"
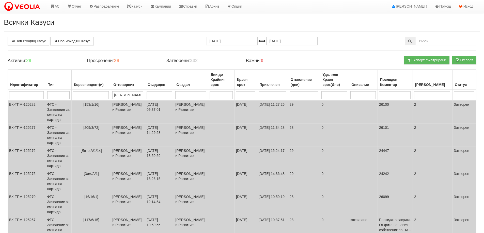
type input "миглена"
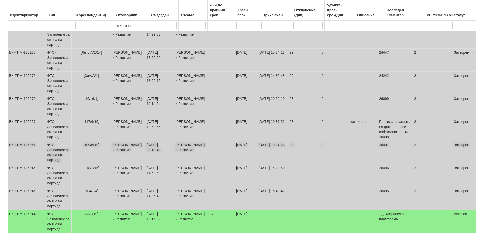
scroll to position [127, 0]
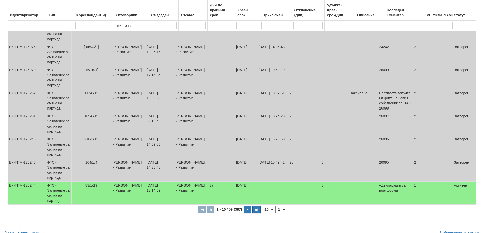
type input "миглена"
click at [271, 208] on select "10 20 30 40" at bounding box center [267, 209] width 13 height 7
select select "40"
click at [261, 213] on select "10 20 30 40" at bounding box center [267, 209] width 13 height 7
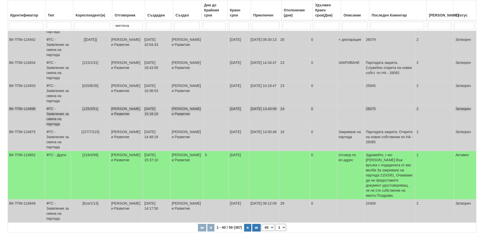
scroll to position [838, 0]
click at [249, 224] on button "button" at bounding box center [247, 228] width 7 height 8
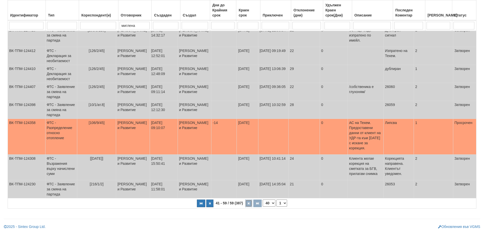
select select "2"
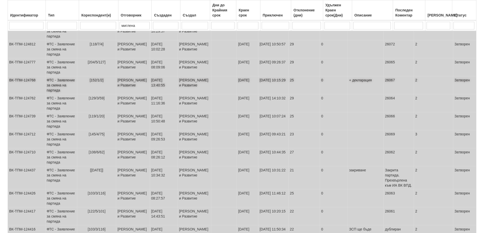
scroll to position [0, 0]
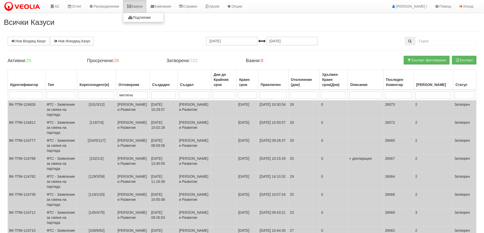
click at [136, 6] on link "Казуси" at bounding box center [134, 6] width 23 height 13
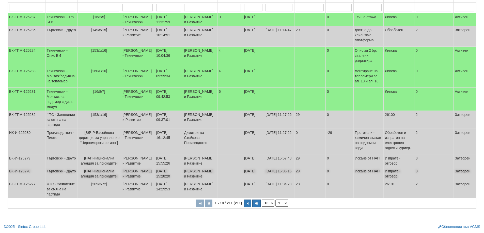
scroll to position [116, 0]
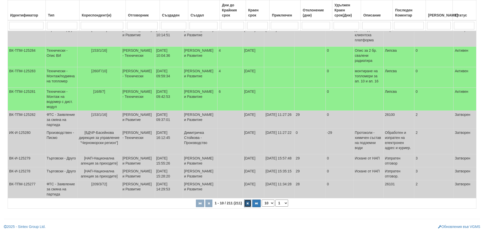
click at [248, 204] on icon "button" at bounding box center [248, 203] width 2 height 3
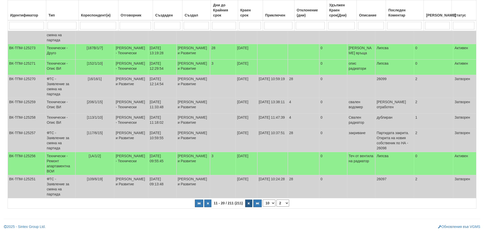
click at [248, 199] on td "[DATE]" at bounding box center [247, 186] width 22 height 23
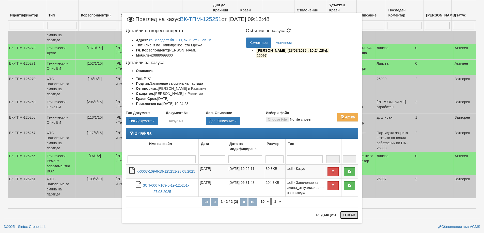
click at [350, 217] on button "Отказ" at bounding box center [349, 215] width 18 height 8
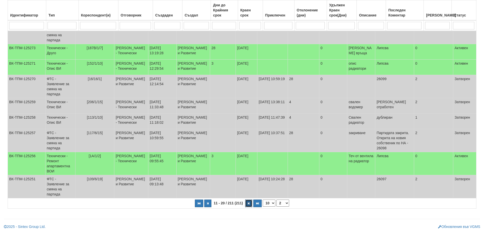
click at [250, 207] on button "button" at bounding box center [248, 204] width 7 height 8
select select "3"
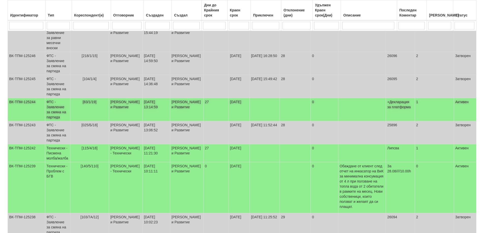
click at [56, 110] on td "ФТС - Заявление за смяна на партида" at bounding box center [57, 109] width 25 height 23
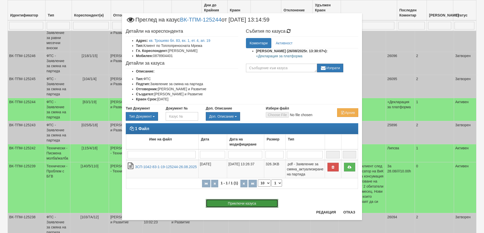
click at [238, 205] on button "Приключи казуса" at bounding box center [242, 203] width 72 height 9
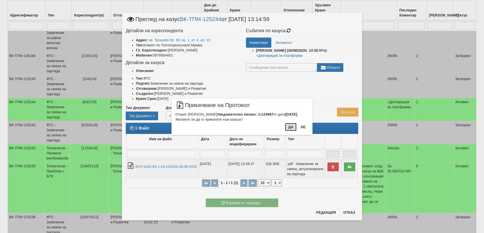
click at [292, 127] on button "Да" at bounding box center [290, 127] width 11 height 8
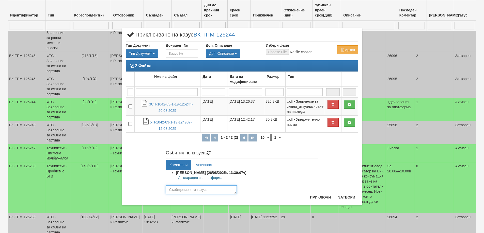
click at [189, 192] on textarea at bounding box center [201, 190] width 71 height 9
type textarea "26102"
click at [322, 198] on button "Приключи" at bounding box center [320, 197] width 27 height 8
